Goal: Information Seeking & Learning: Learn about a topic

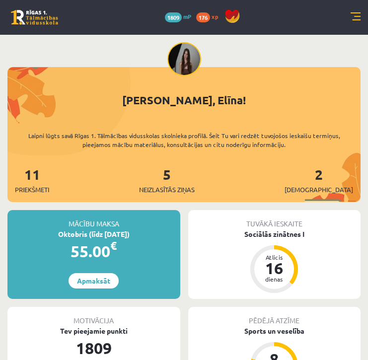
click at [355, 18] on link at bounding box center [356, 17] width 10 height 10
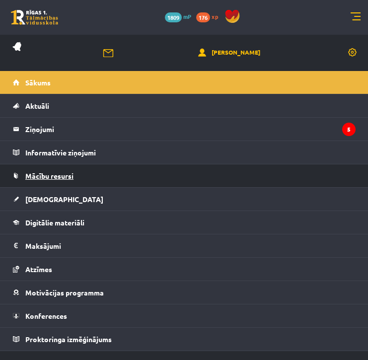
click at [101, 180] on link "Mācību resursi" at bounding box center [184, 175] width 343 height 23
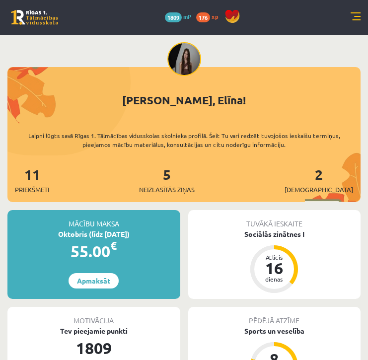
click at [354, 19] on link at bounding box center [356, 17] width 10 height 10
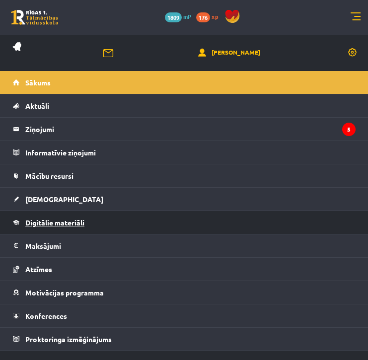
click at [72, 219] on span "Digitālie materiāli" at bounding box center [54, 222] width 59 height 9
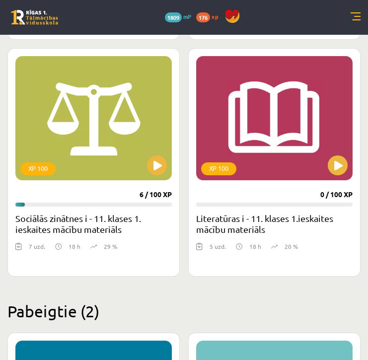
scroll to position [1284, 0]
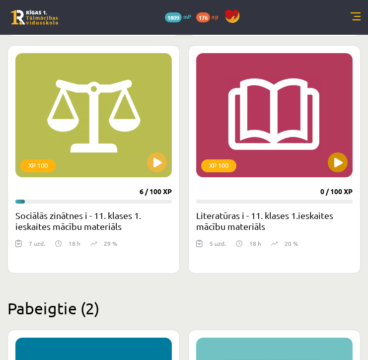
click at [340, 157] on button at bounding box center [338, 163] width 20 height 20
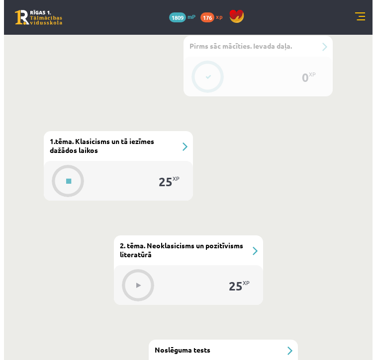
scroll to position [356, 0]
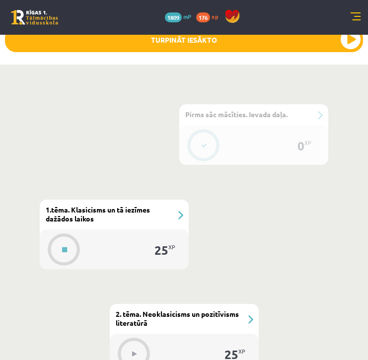
click at [172, 221] on div "#2 1.tēma. Klasicisms un tā iezīmes dažādos laikos" at bounding box center [114, 215] width 149 height 30
click at [69, 247] on button at bounding box center [64, 249] width 23 height 23
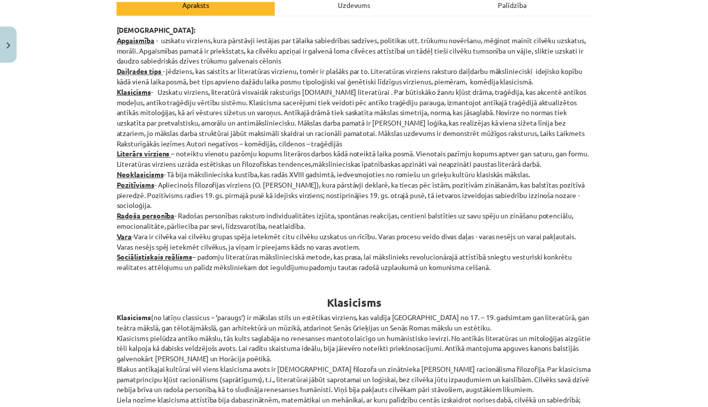
scroll to position [0, 0]
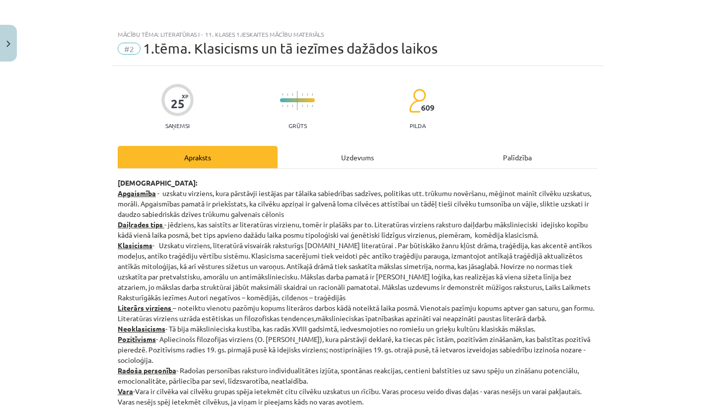
click at [9, 51] on button "Close" at bounding box center [8, 43] width 17 height 37
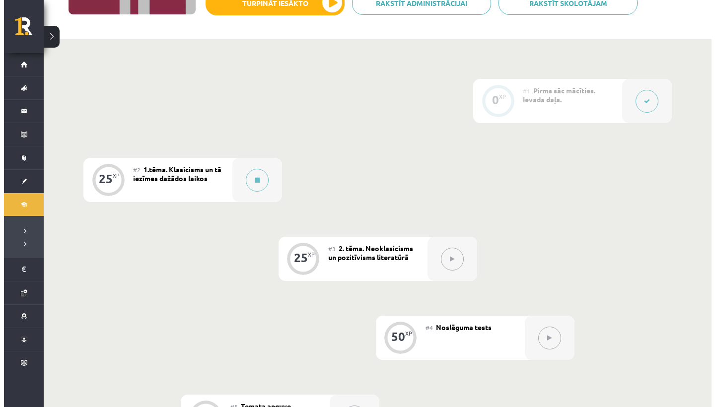
scroll to position [188, 0]
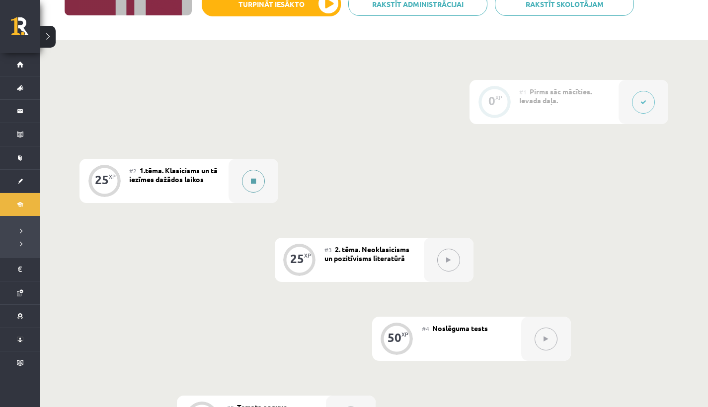
click at [249, 193] on div at bounding box center [254, 181] width 50 height 44
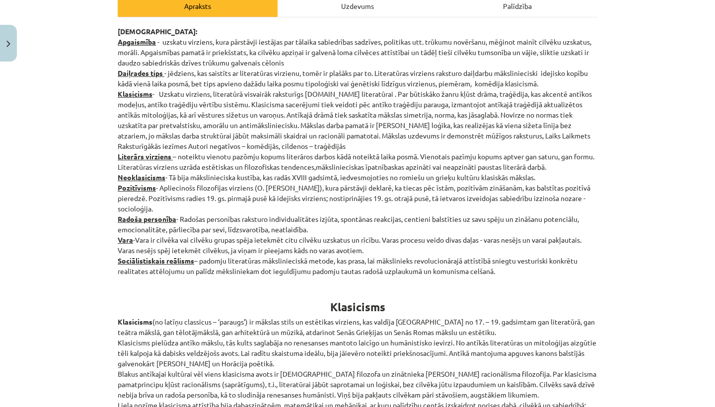
scroll to position [74, 0]
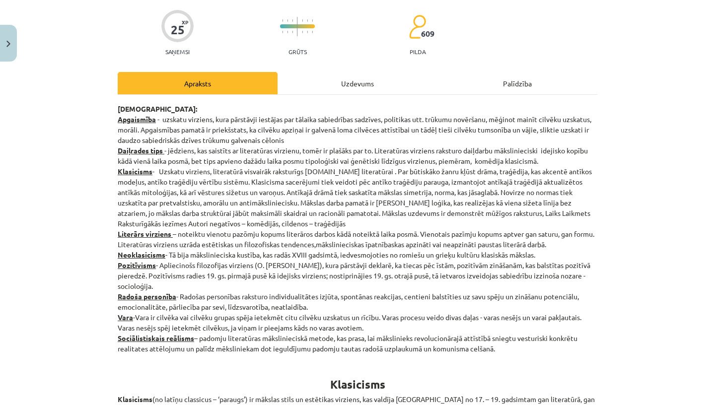
click at [335, 82] on div "Uzdevums" at bounding box center [358, 83] width 160 height 22
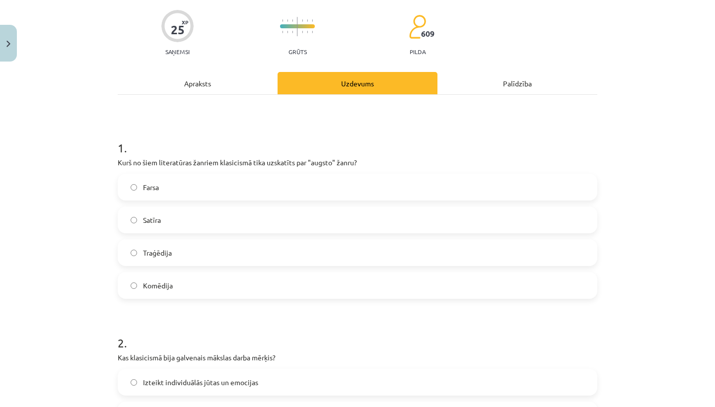
scroll to position [25, 0]
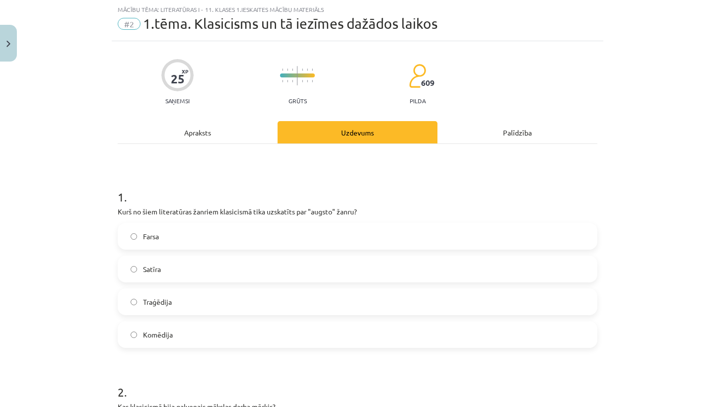
click at [220, 139] on div "Apraksts" at bounding box center [198, 132] width 160 height 22
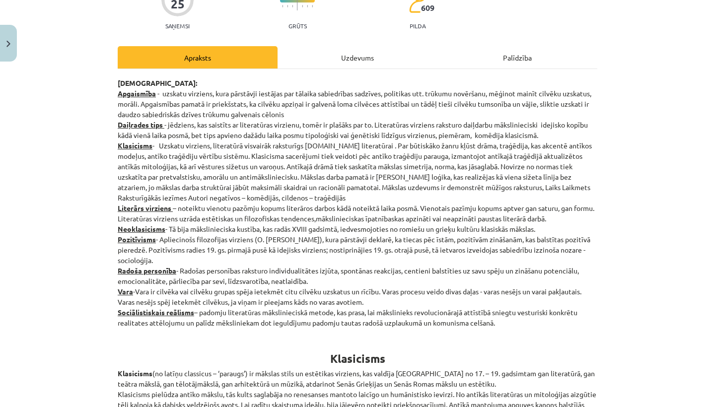
scroll to position [116, 0]
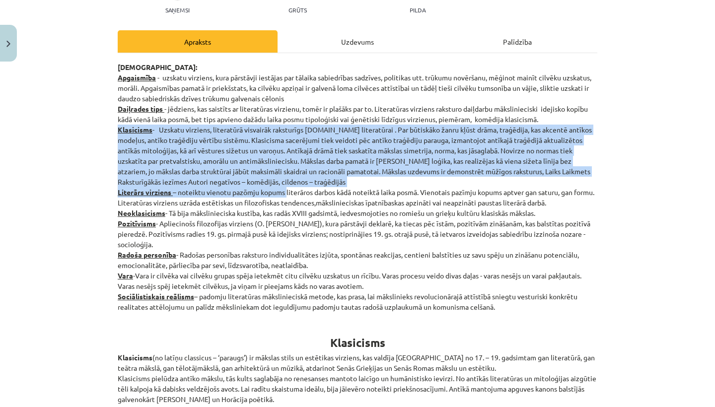
drag, startPoint x: 112, startPoint y: 127, endPoint x: 283, endPoint y: 187, distance: 181.4
click at [277, 183] on p "[DEMOGRAPHIC_DATA]: Apgaismība - uzskatu virziens, kura pārstāvji iestājas par …" at bounding box center [358, 187] width 480 height 250
drag, startPoint x: 113, startPoint y: 128, endPoint x: 272, endPoint y: 182, distance: 167.5
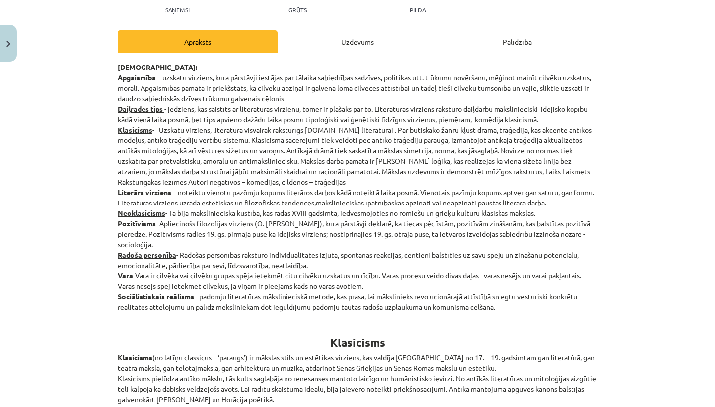
click at [368, 221] on p "[DEMOGRAPHIC_DATA]: Apgaismība - uzskatu virziens, kura pārstāvji iestājas par …" at bounding box center [358, 187] width 480 height 250
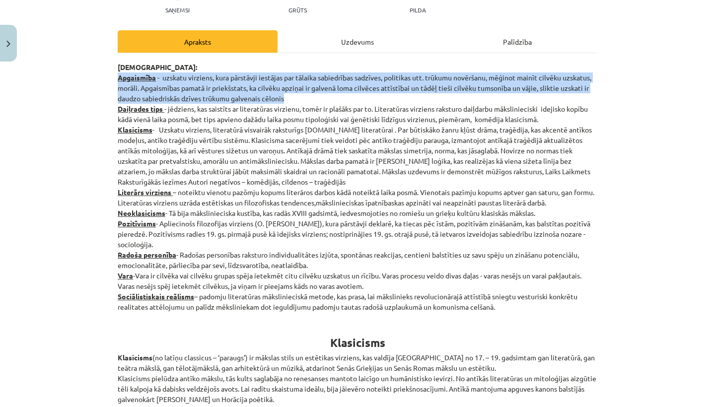
drag, startPoint x: 110, startPoint y: 76, endPoint x: 290, endPoint y: 99, distance: 180.8
drag, startPoint x: 113, startPoint y: 108, endPoint x: 544, endPoint y: 122, distance: 431.0
drag, startPoint x: 112, startPoint y: 192, endPoint x: 591, endPoint y: 203, distance: 479.1
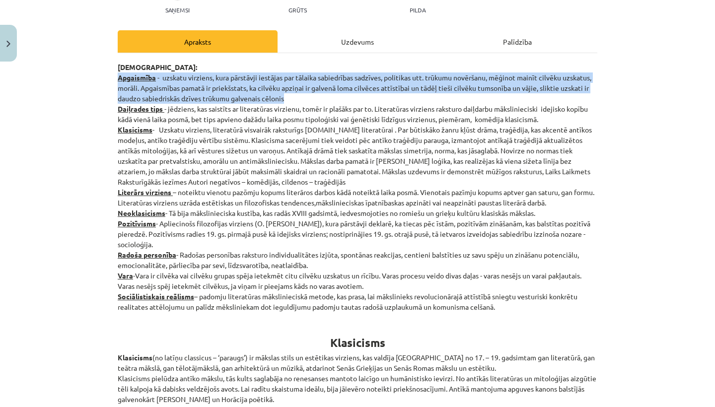
drag, startPoint x: 114, startPoint y: 214, endPoint x: 547, endPoint y: 214, distance: 432.8
click at [368, 214] on p "[DEMOGRAPHIC_DATA]: Apgaismība - uzskatu virziens, kura pārstāvji iestājas par …" at bounding box center [358, 187] width 480 height 250
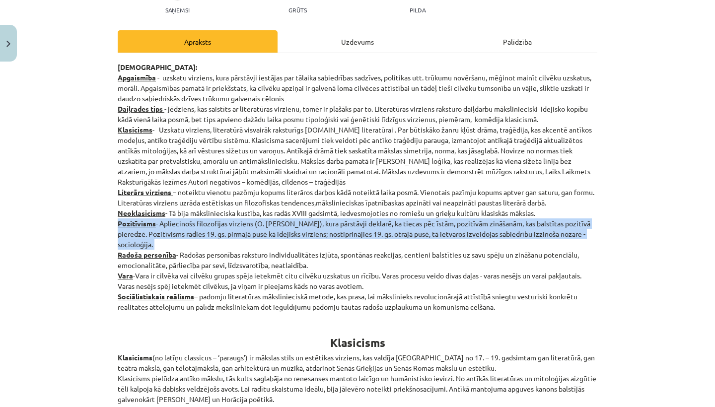
drag, startPoint x: 111, startPoint y: 223, endPoint x: 158, endPoint y: 242, distance: 50.4
drag, startPoint x: 111, startPoint y: 254, endPoint x: 318, endPoint y: 268, distance: 207.2
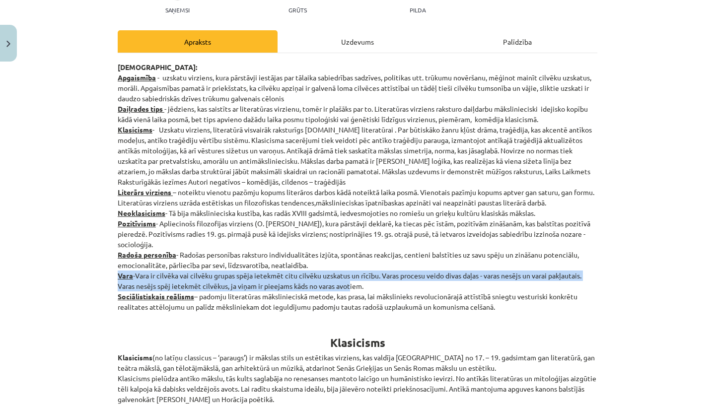
drag, startPoint x: 111, startPoint y: 274, endPoint x: 347, endPoint y: 290, distance: 236.5
drag, startPoint x: 109, startPoint y: 274, endPoint x: 381, endPoint y: 285, distance: 272.5
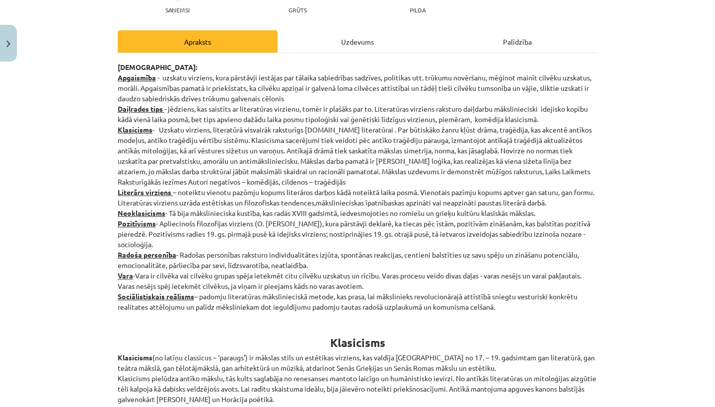
click at [368, 319] on h1 "Klasicisms" at bounding box center [358, 333] width 480 height 31
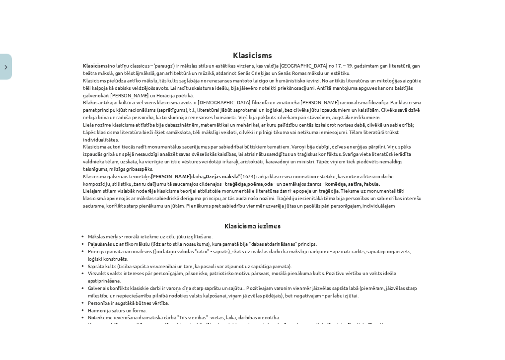
scroll to position [425, 0]
